Goal: Transaction & Acquisition: Purchase product/service

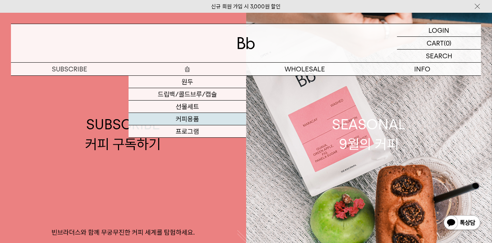
click at [186, 118] on link "커피용품" at bounding box center [187, 119] width 118 height 12
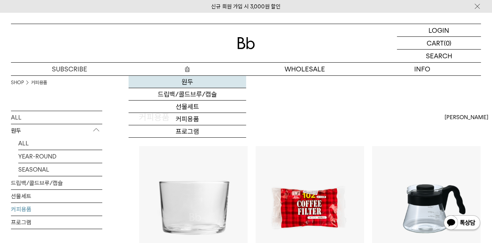
click at [189, 83] on link "원두" at bounding box center [187, 82] width 118 height 12
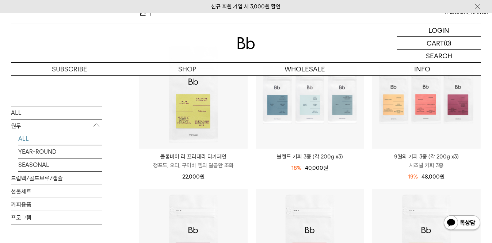
scroll to position [97, 0]
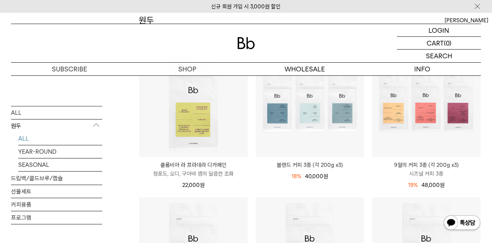
click at [414, 174] on p "시즈널 커피 3종" at bounding box center [426, 174] width 108 height 9
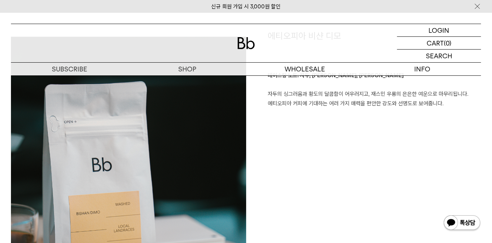
scroll to position [535, 0]
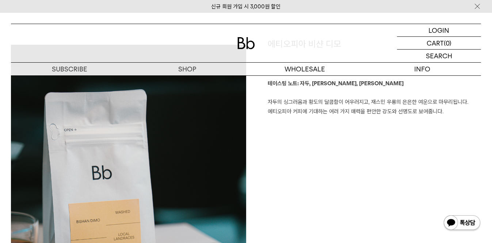
click at [349, 171] on div "에티오피아 비샨 디모 테이스팅 노트: 자두, 황도, 재스민 우롱 자두의 싱그러움과 황도의 달콤함이 어우러지고, 재스민 우롱의 은은한 여운으로 …" at bounding box center [363, 221] width 235 height 366
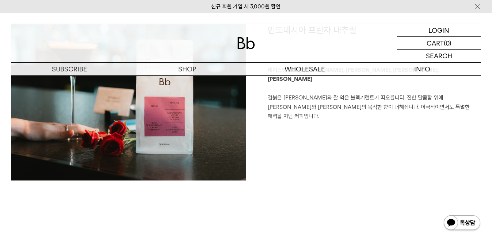
scroll to position [1217, 0]
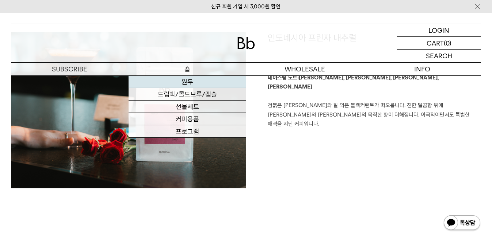
click at [187, 79] on link "원두" at bounding box center [187, 82] width 118 height 12
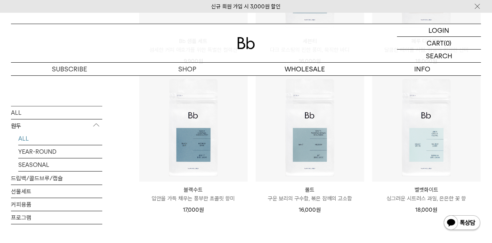
scroll to position [487, 0]
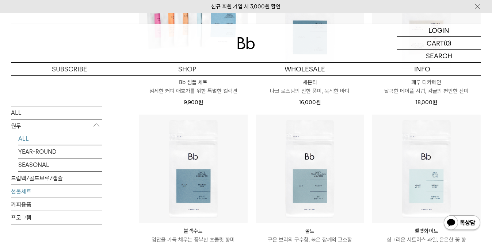
click at [27, 189] on link "선물세트" at bounding box center [56, 191] width 91 height 13
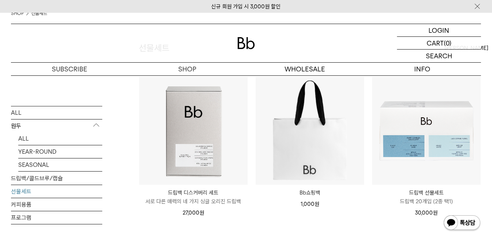
scroll to position [68, 0]
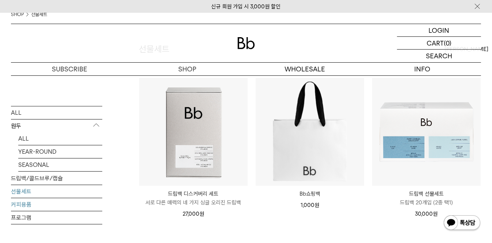
click at [27, 202] on link "커피용품" at bounding box center [56, 204] width 91 height 13
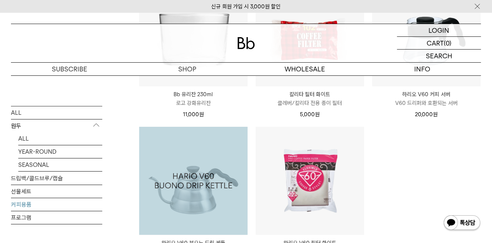
scroll to position [97, 0]
